Goal: Information Seeking & Learning: Learn about a topic

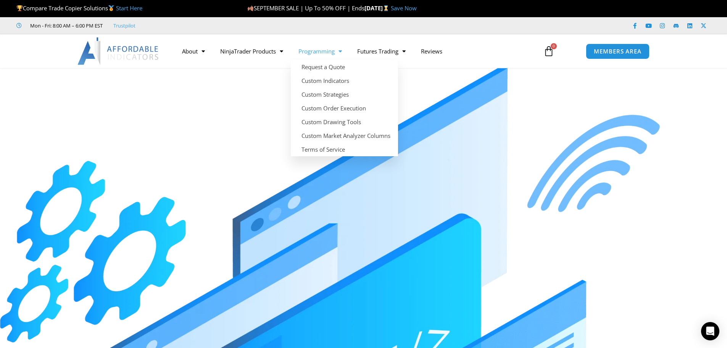
click at [323, 52] on link "Programming" at bounding box center [320, 51] width 59 height 18
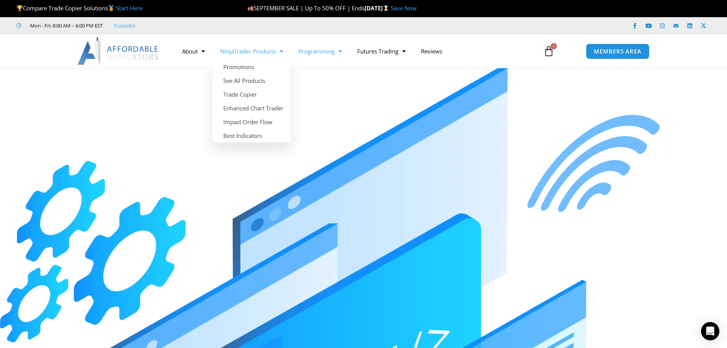
click at [256, 49] on link "NinjaTrader Products" at bounding box center [252, 51] width 78 height 18
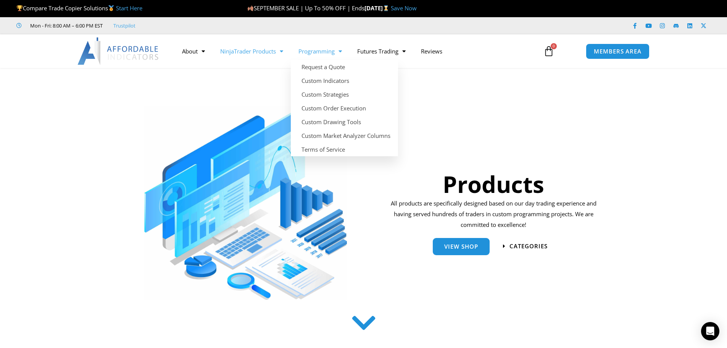
click at [303, 52] on link "Programming" at bounding box center [320, 51] width 59 height 18
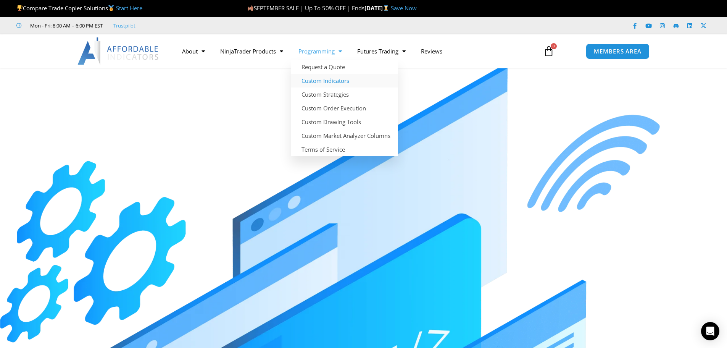
click at [330, 81] on link "Custom Indicators" at bounding box center [344, 81] width 107 height 14
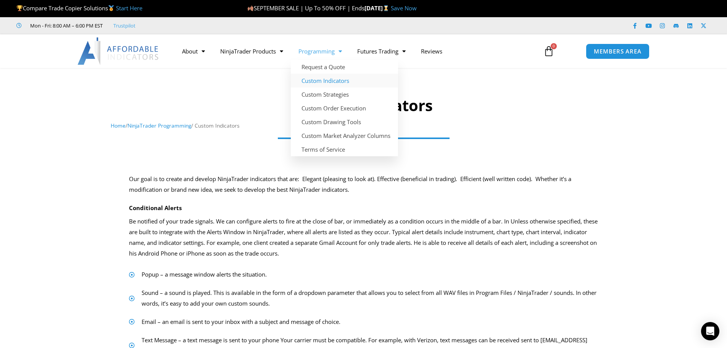
click at [314, 52] on link "Programming" at bounding box center [320, 51] width 59 height 18
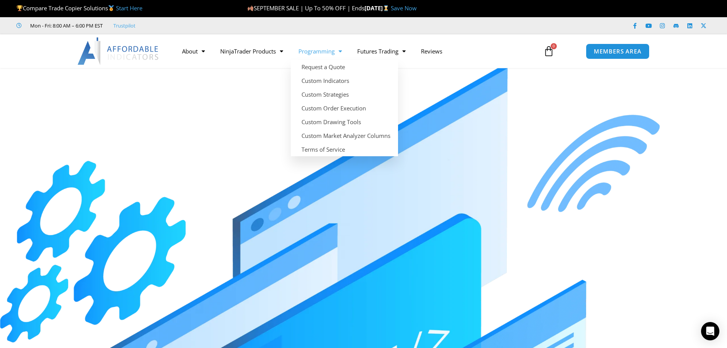
click at [318, 49] on link "Programming" at bounding box center [320, 51] width 59 height 18
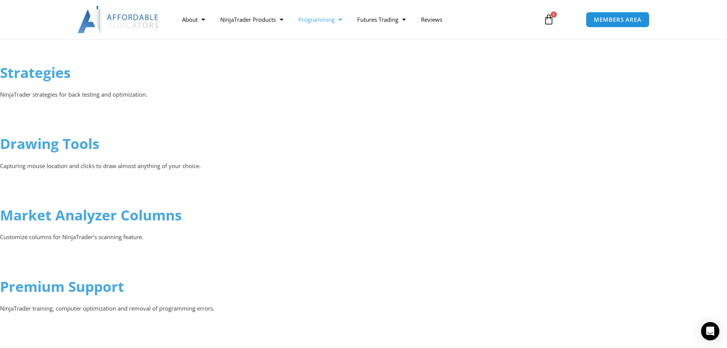
scroll to position [802, 0]
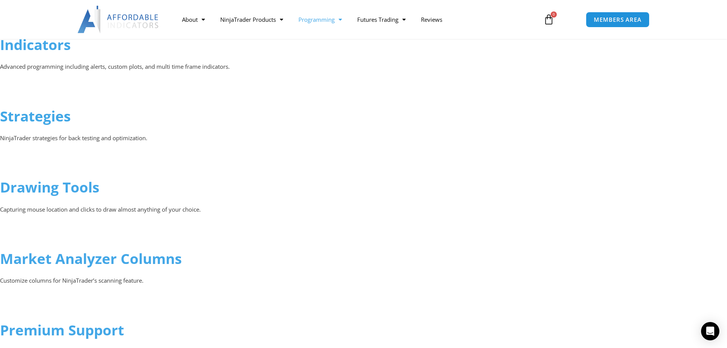
click at [39, 116] on link "Strategies" at bounding box center [35, 115] width 71 height 19
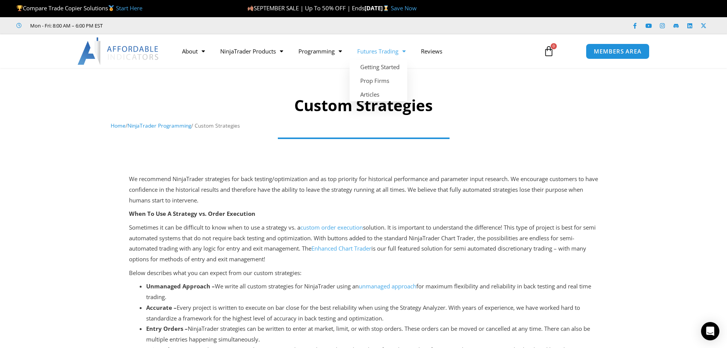
click at [385, 53] on link "Futures Trading" at bounding box center [382, 51] width 64 height 18
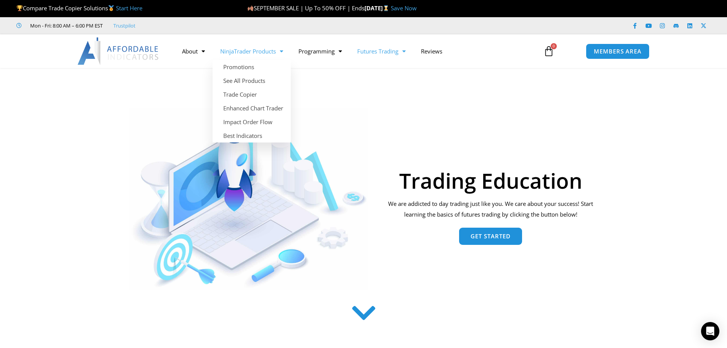
click at [246, 52] on link "NinjaTrader Products" at bounding box center [252, 51] width 78 height 18
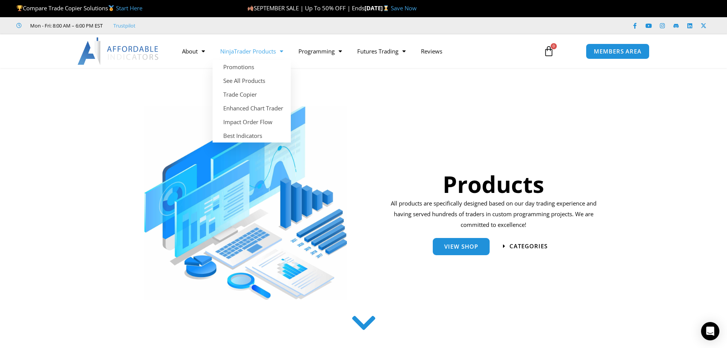
click at [283, 53] on span "Menu" at bounding box center [279, 51] width 7 height 13
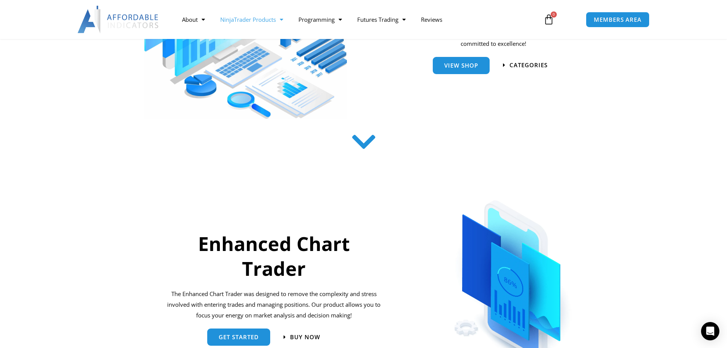
scroll to position [191, 0]
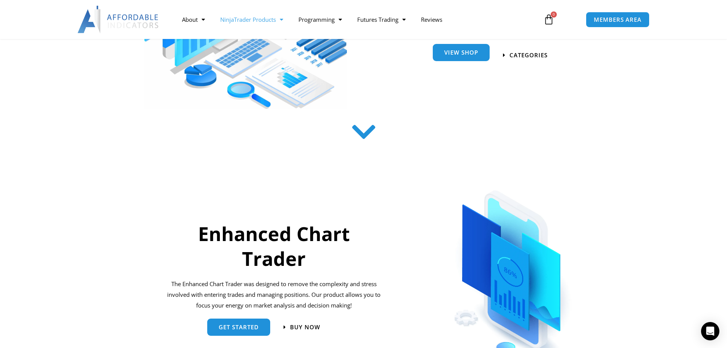
click at [470, 55] on span "View Shop" at bounding box center [461, 53] width 34 height 6
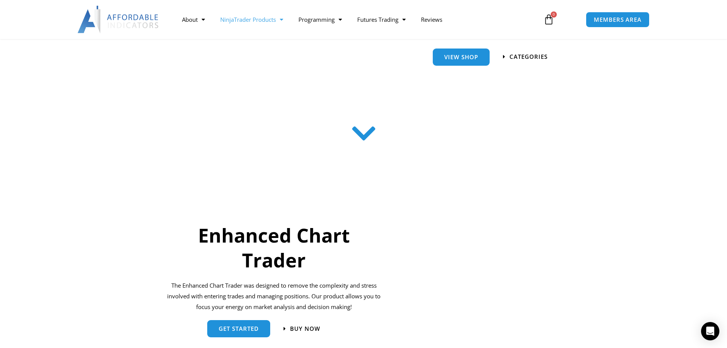
scroll to position [191, 0]
